Goal: Use online tool/utility: Utilize a website feature to perform a specific function

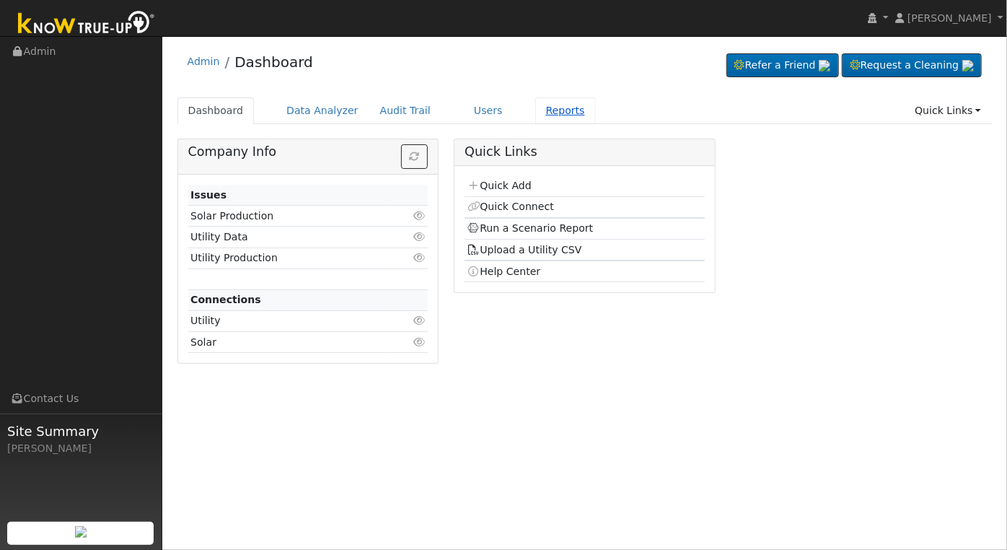
drag, startPoint x: 0, startPoint y: 0, endPoint x: 533, endPoint y: 111, distance: 544.6
click at [535, 111] on link "Reports" at bounding box center [565, 110] width 61 height 27
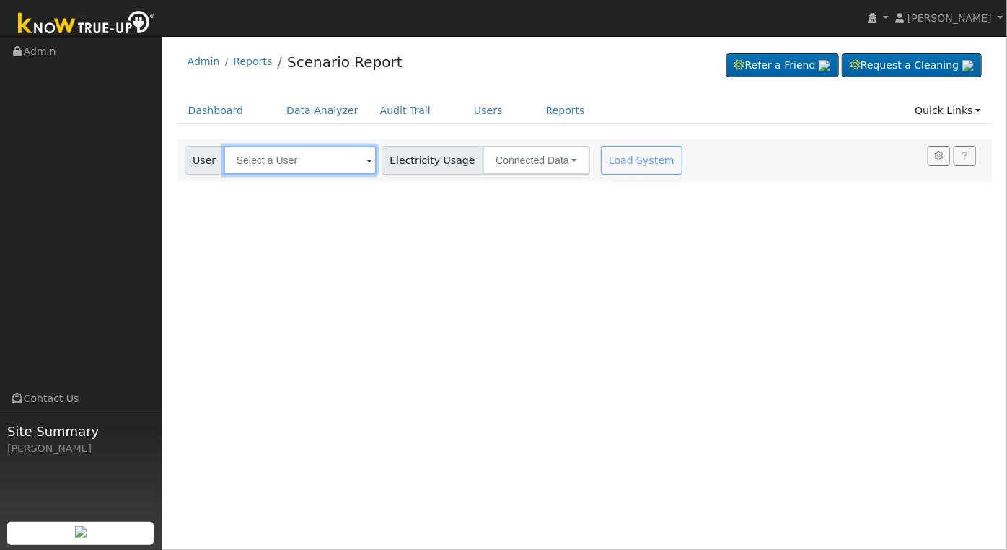
click at [260, 159] on input "text" at bounding box center [300, 160] width 153 height 29
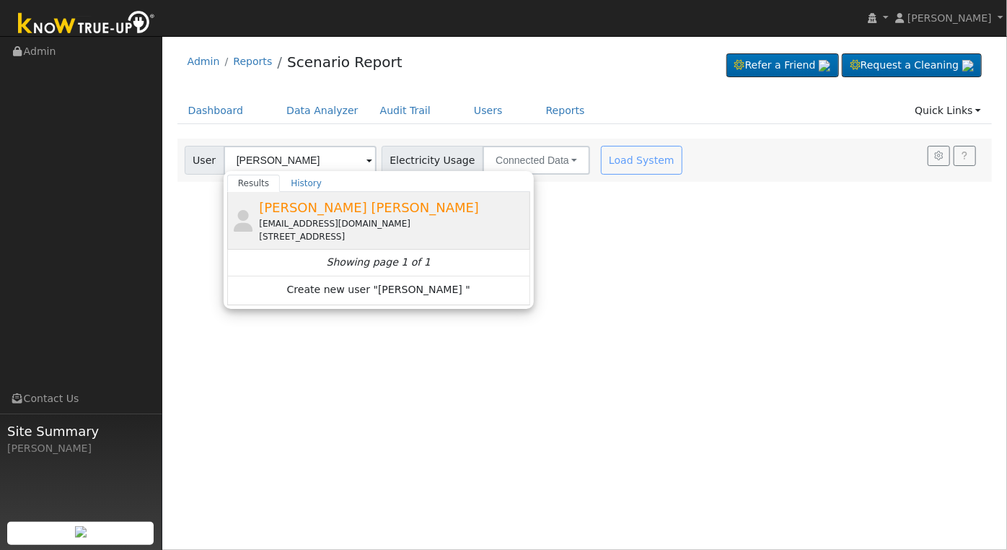
click at [321, 209] on span "[PERSON_NAME] [PERSON_NAME]" at bounding box center [369, 207] width 220 height 15
type input "[PERSON_NAME] [PERSON_NAME]"
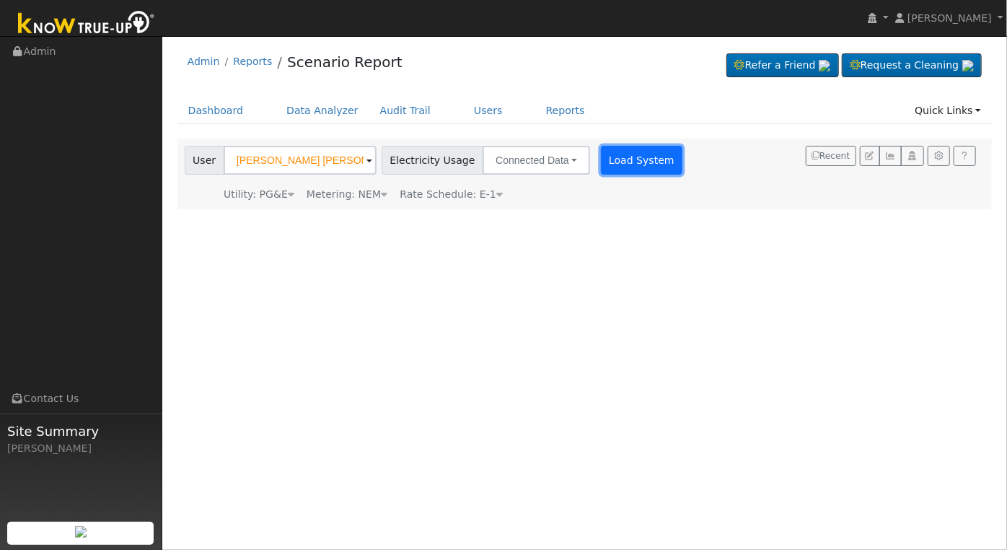
click at [634, 158] on button "Load System" at bounding box center [642, 160] width 82 height 29
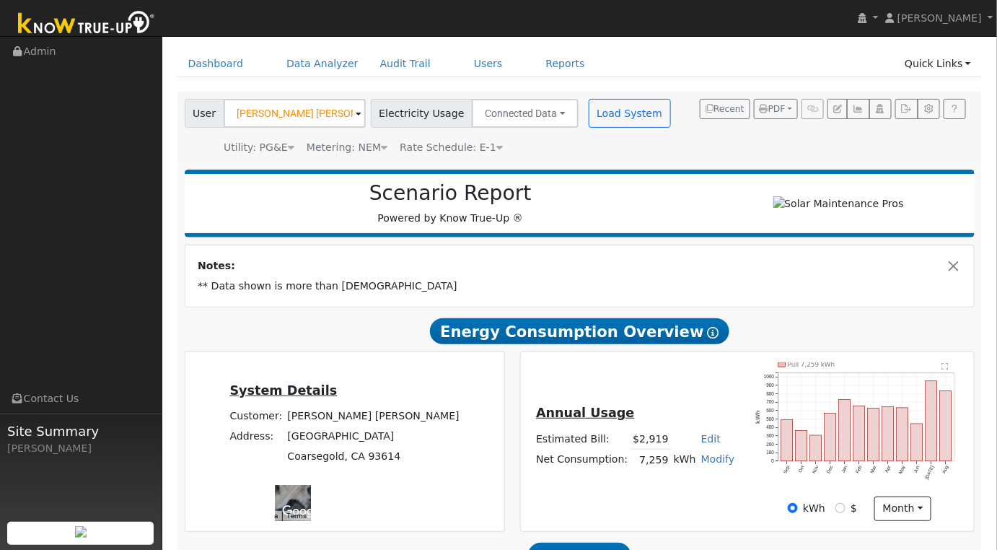
scroll to position [277, 0]
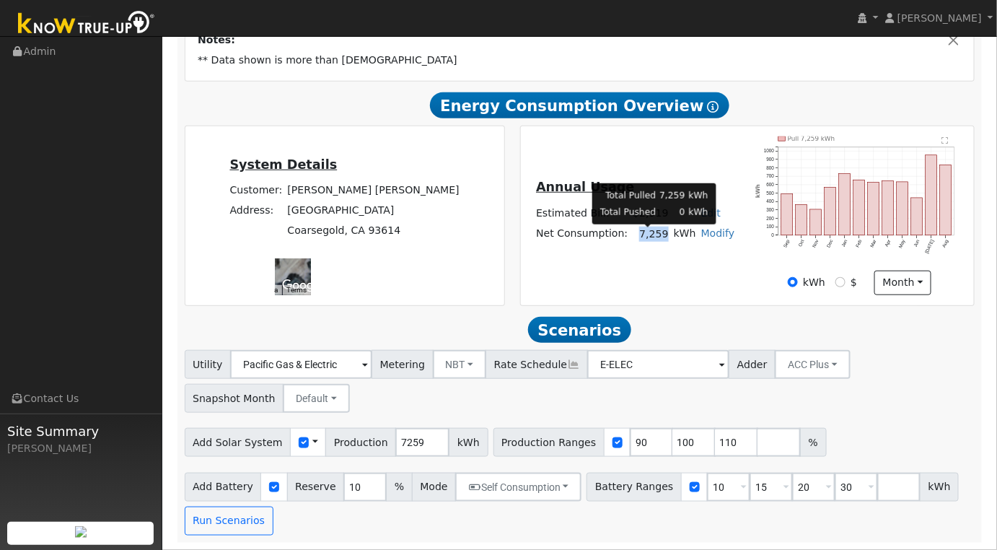
drag, startPoint x: 641, startPoint y: 235, endPoint x: 664, endPoint y: 236, distance: 23.8
click at [664, 236] on td "7,259" at bounding box center [651, 234] width 40 height 21
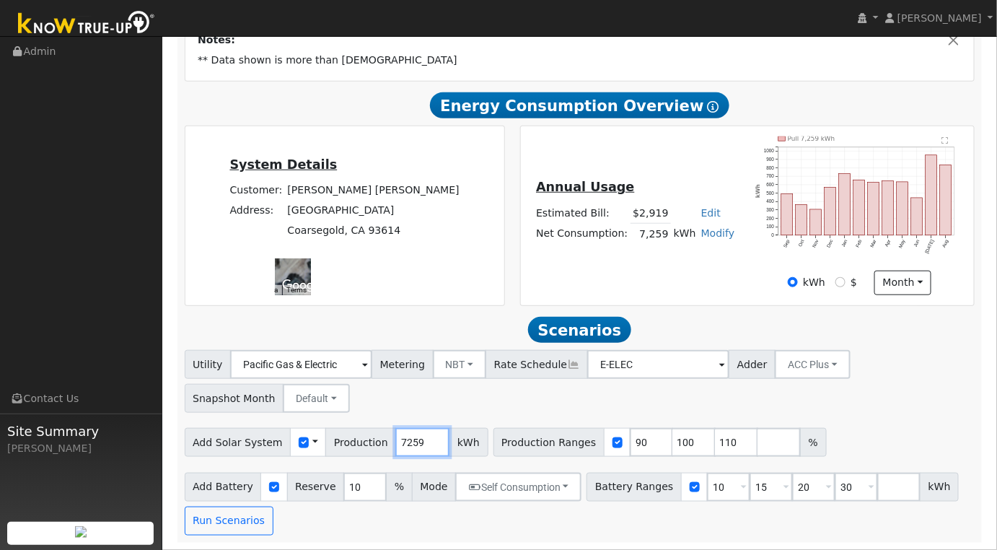
click at [411, 442] on input "7259" at bounding box center [422, 442] width 54 height 29
type input "10000"
click at [535, 409] on div "Utility Pacific Gas & Electric Metering NBT NEM NBT Rate Schedule E-ELEC Adder …" at bounding box center [580, 379] width 796 height 68
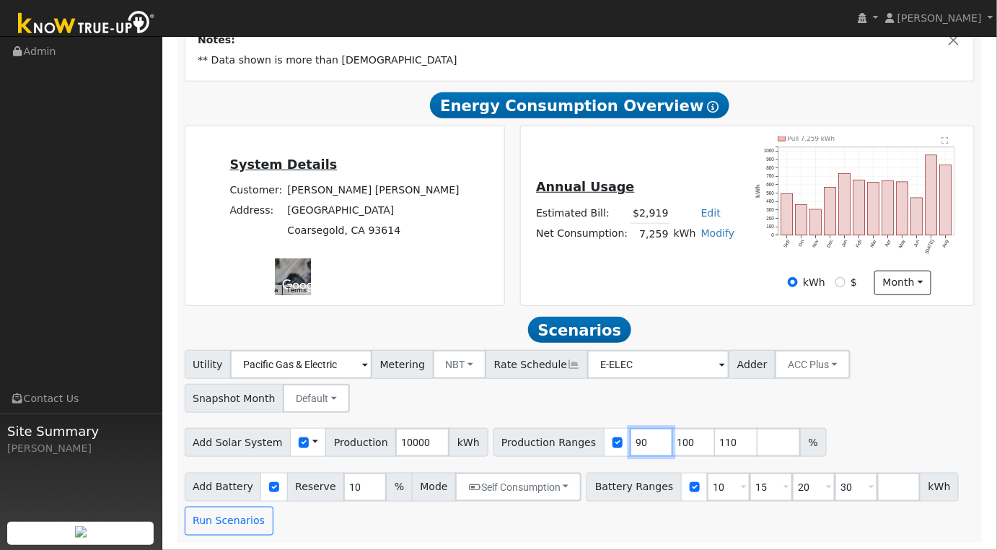
click at [630, 445] on input "90" at bounding box center [651, 442] width 43 height 29
type input "100"
type input "110"
type input "100"
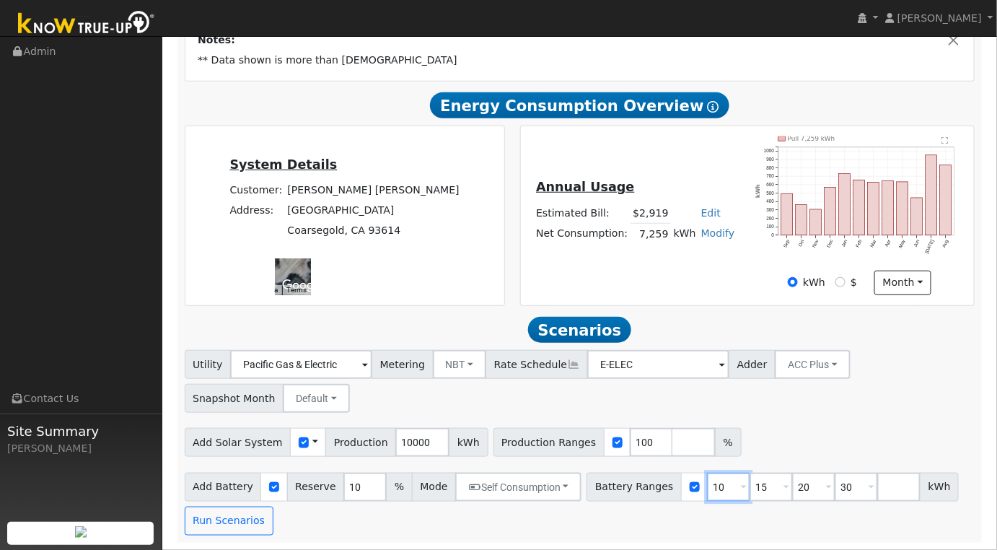
click at [707, 490] on input "10" at bounding box center [728, 487] width 43 height 29
type input "15"
type input "20"
type input "30"
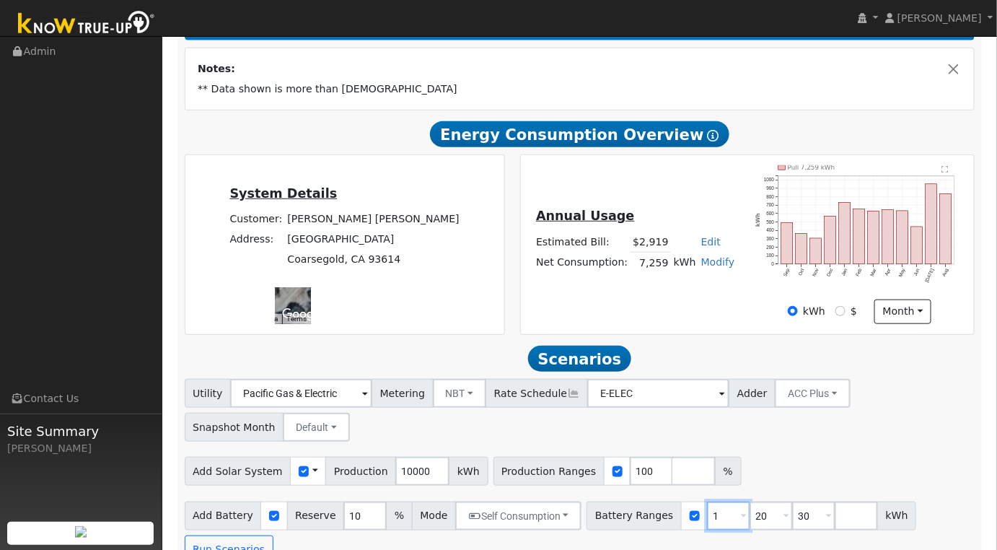
type input "20"
type input "30"
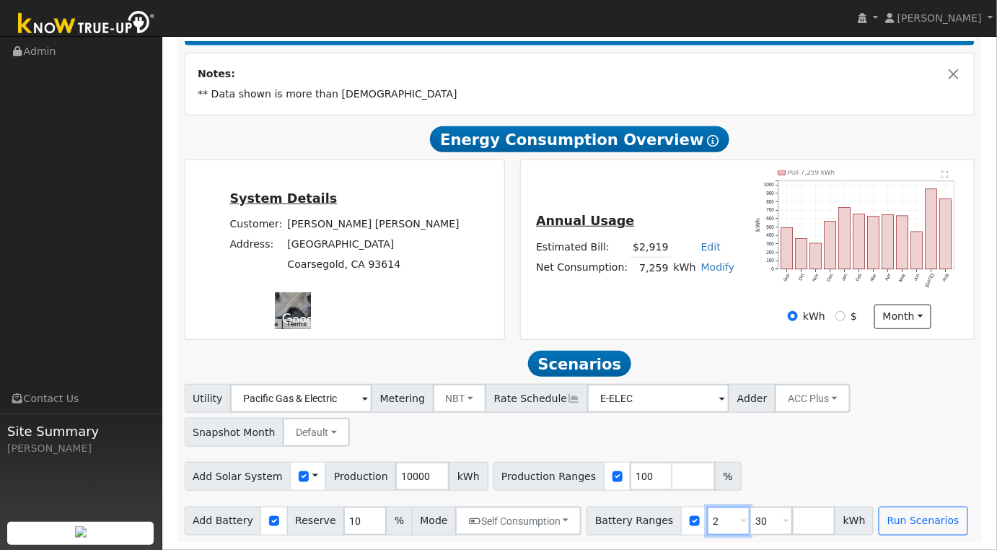
type input "30"
type input "3"
type input "13.5"
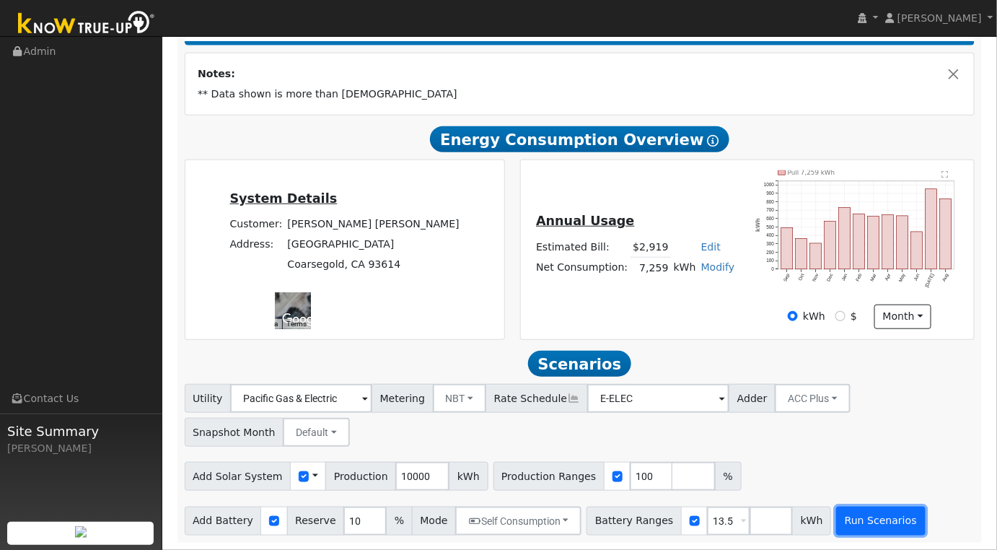
click at [855, 528] on button "Run Scenarios" at bounding box center [880, 520] width 89 height 29
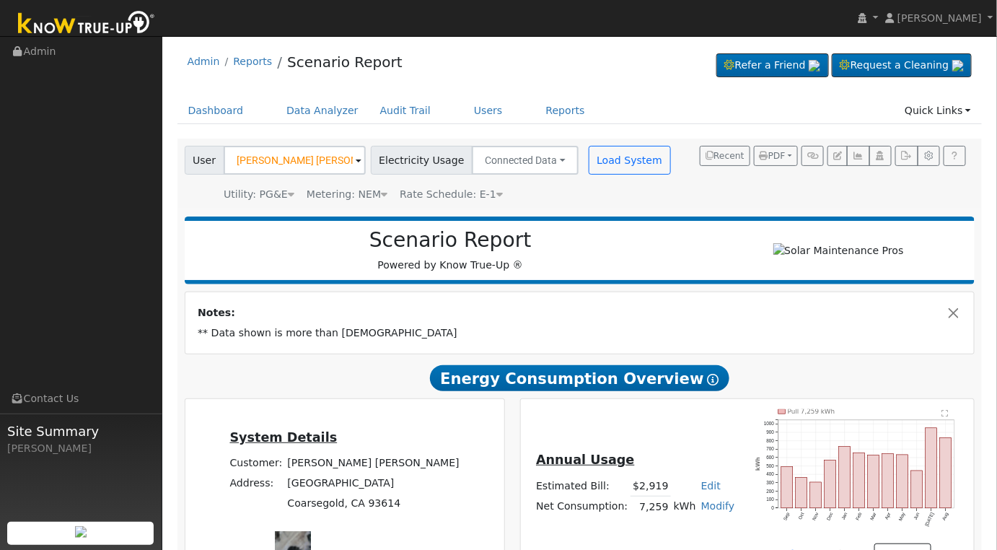
scroll to position [240, 0]
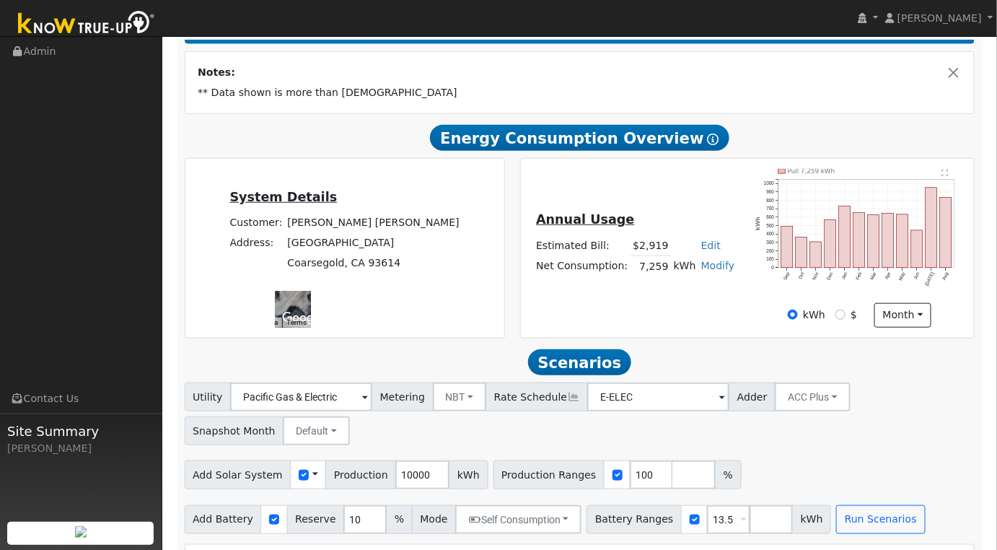
click at [573, 103] on td "** Data shown is more than [DEMOGRAPHIC_DATA]" at bounding box center [580, 93] width 769 height 20
click at [403, 483] on input "10000" at bounding box center [422, 474] width 54 height 29
type input "10278"
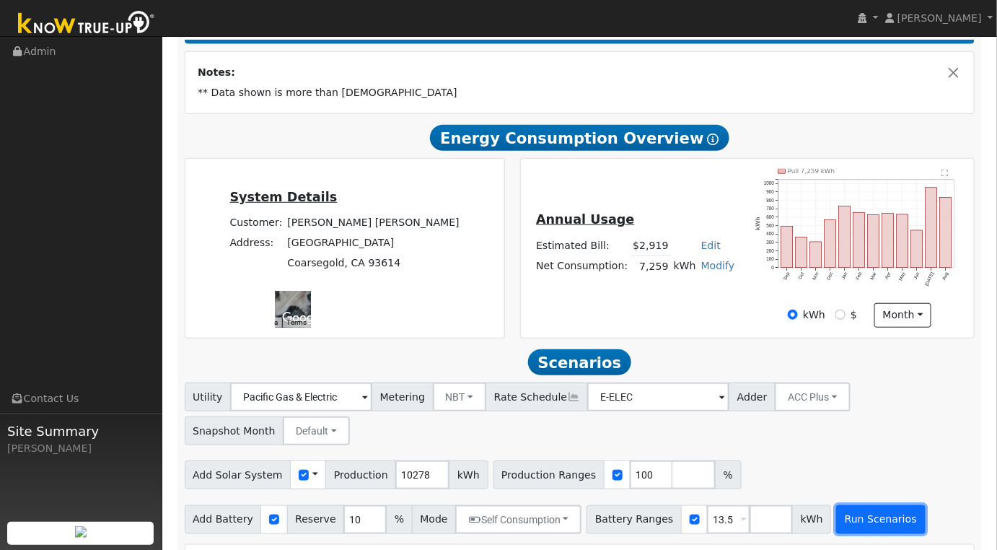
click at [850, 518] on button "Run Scenarios" at bounding box center [880, 519] width 89 height 29
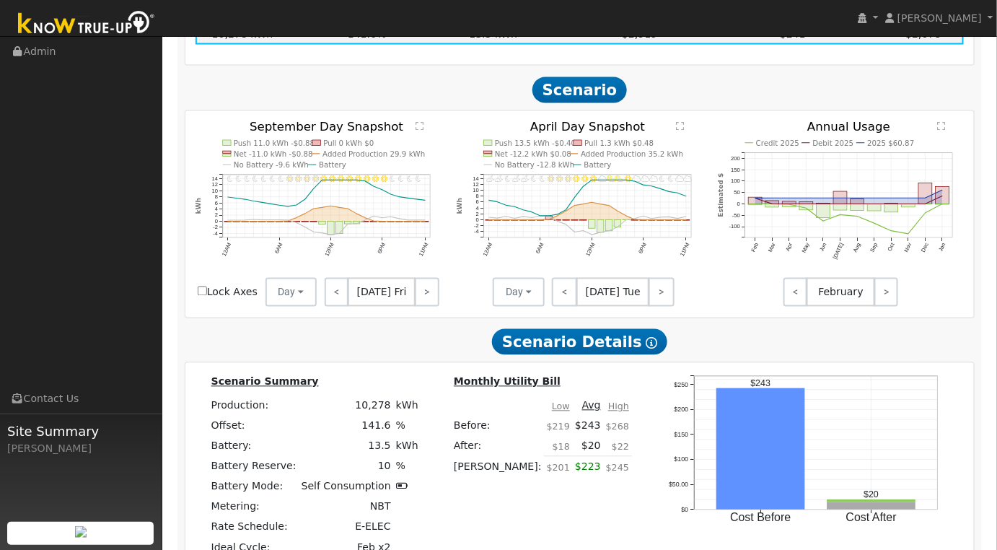
scroll to position [310, 0]
